Goal: Register for event/course

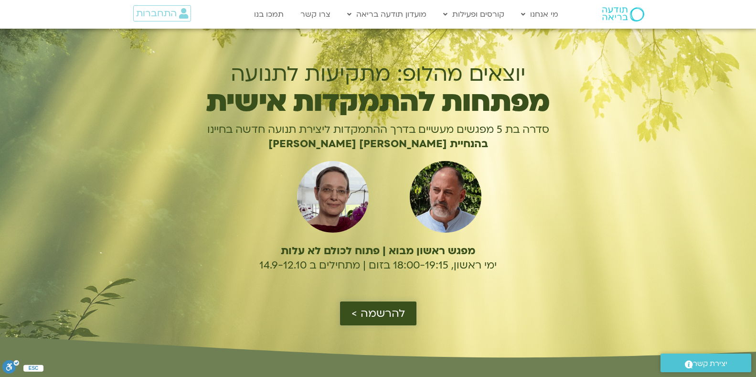
click at [379, 313] on span "להרשמה >" at bounding box center [377, 313] width 53 height 12
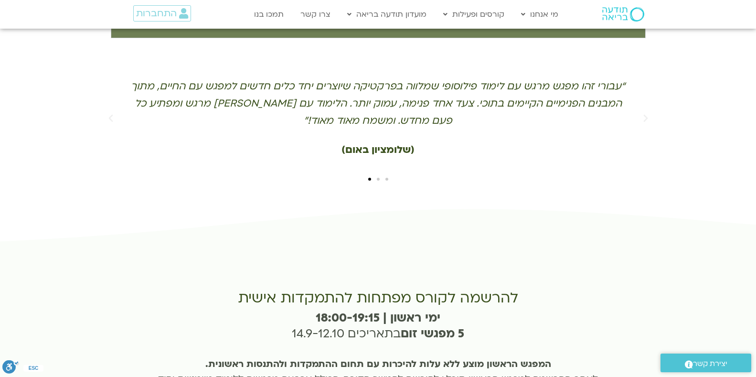
scroll to position [2100, 0]
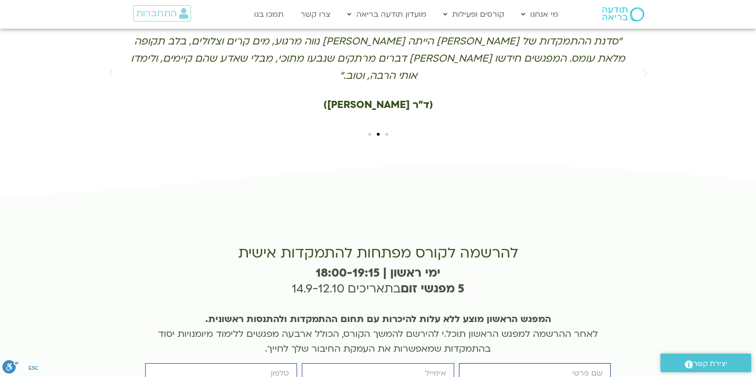
click at [583, 363] on input "firstname" at bounding box center [535, 373] width 152 height 21
type input "[PERSON_NAME]"
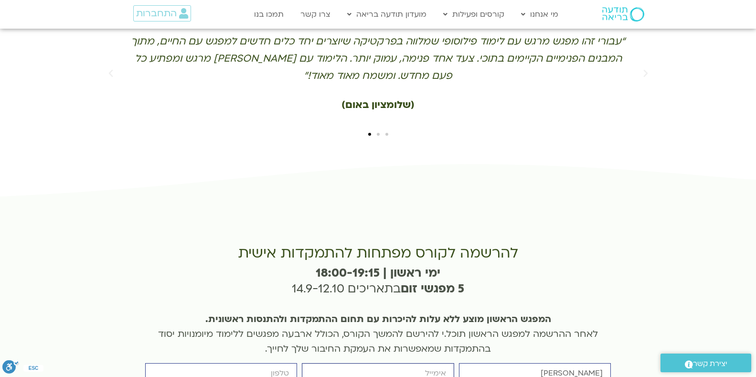
click at [390, 363] on input "email" at bounding box center [378, 373] width 152 height 21
type input "[EMAIL_ADDRESS][DOMAIN_NAME]"
type input "[PHONE_NUMBER]"
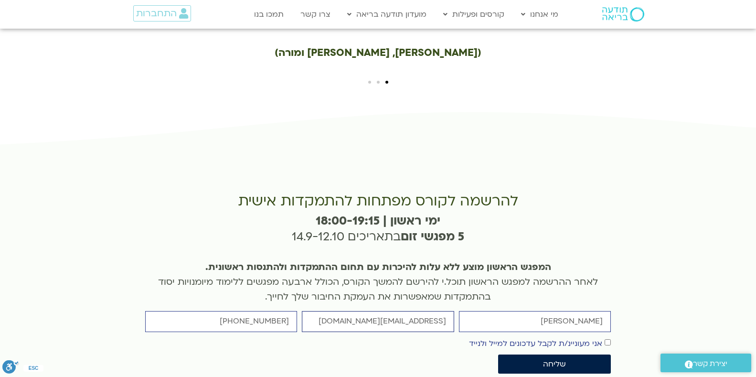
scroll to position [2157, 0]
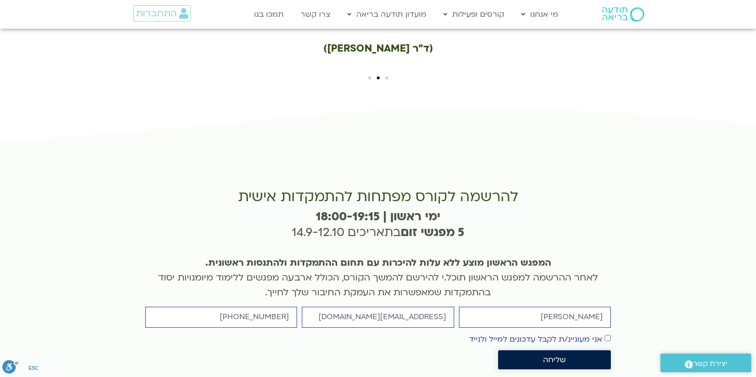
click at [557, 355] on span "שליחה" at bounding box center [554, 359] width 23 height 9
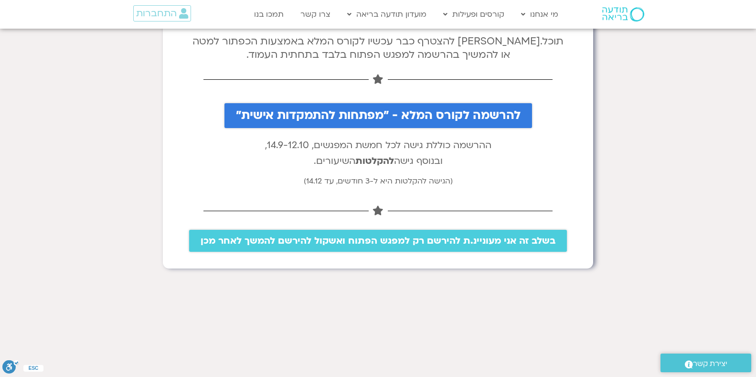
scroll to position [113, 0]
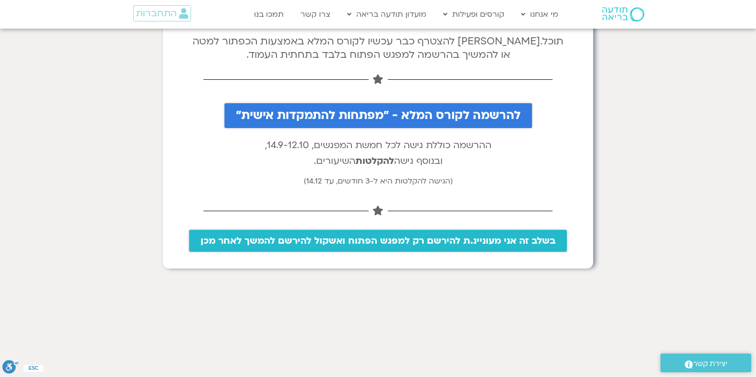
click at [411, 242] on span "בשלב זה אני מעוניינ.ת להירשם רק למפגש הפתוח ואשקול להירשם להמשך לאחר מכן" at bounding box center [378, 240] width 355 height 11
